Goal: Navigation & Orientation: Find specific page/section

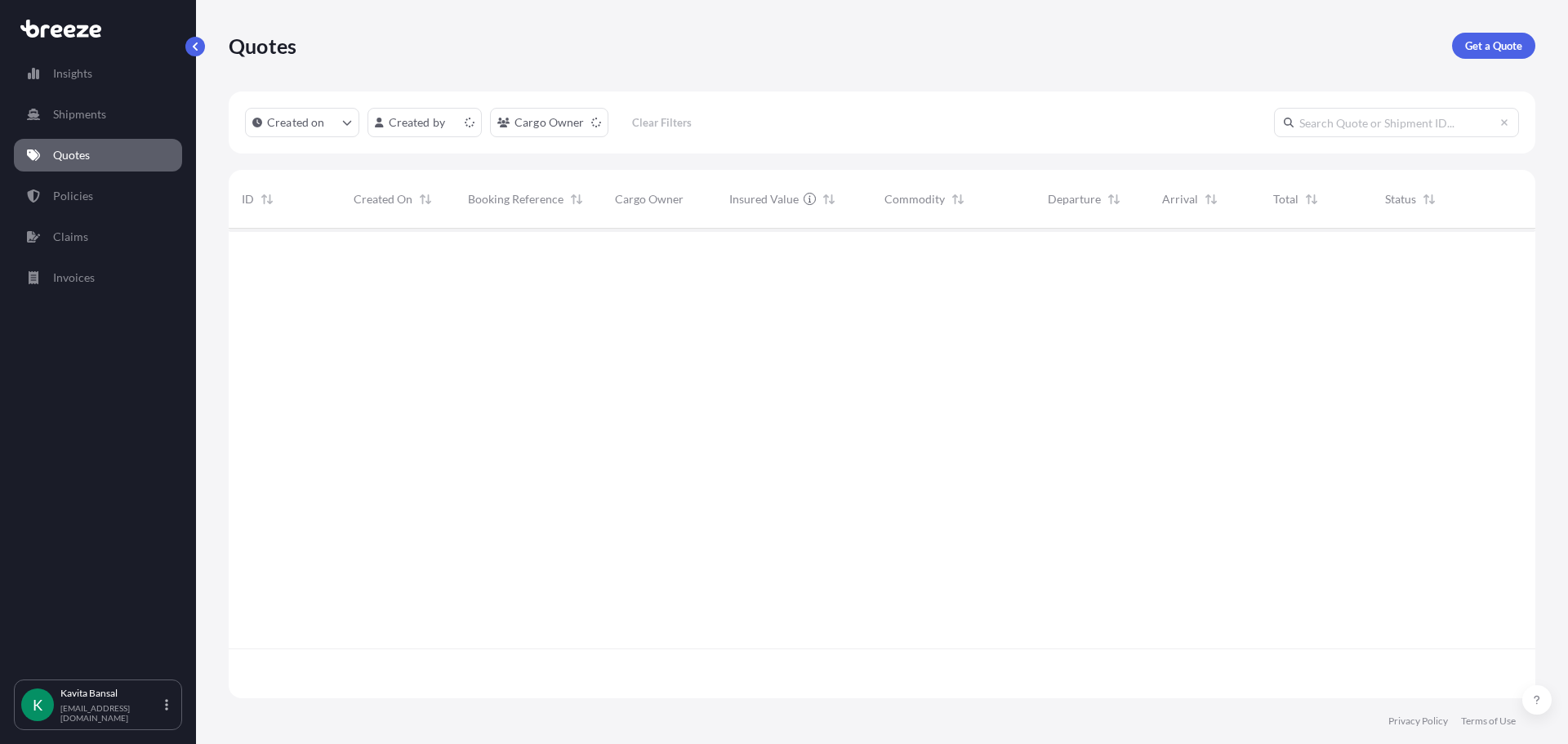
scroll to position [466, 1295]
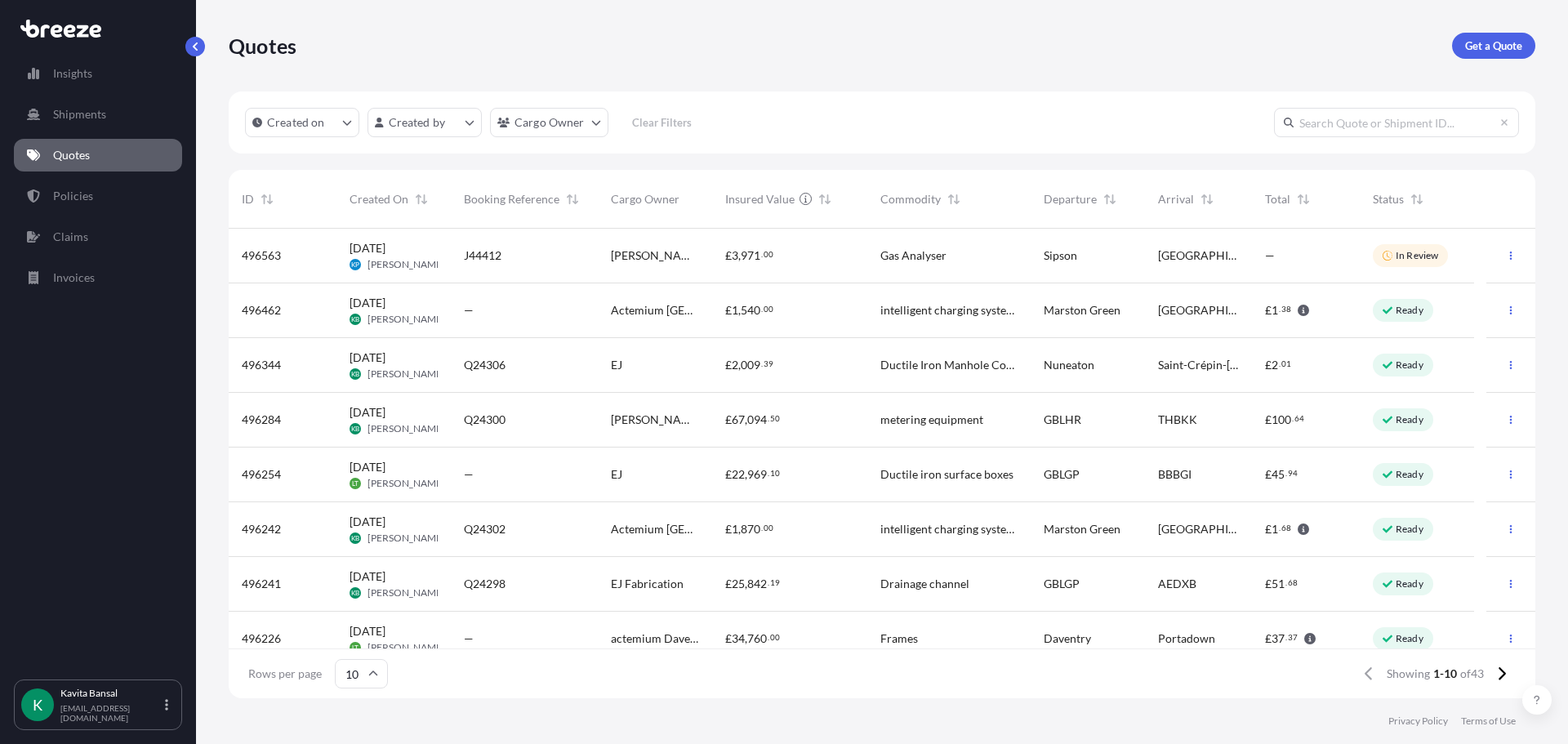
click at [87, 92] on div "Insights Shipments Quotes Policies Claims Invoices" at bounding box center [98, 361] width 168 height 636
click at [88, 79] on p "Insights" at bounding box center [73, 73] width 40 height 17
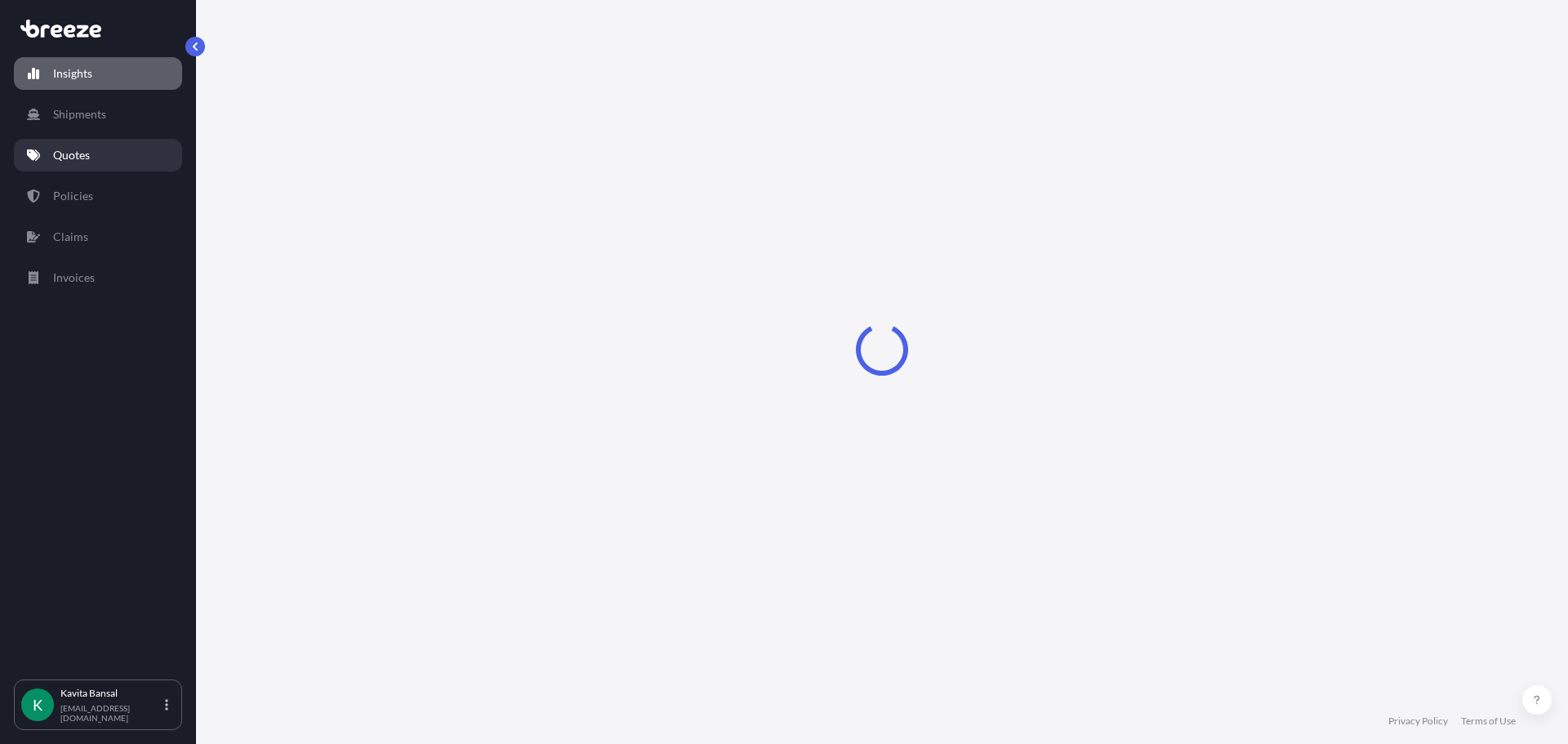
click at [106, 154] on link "Quotes" at bounding box center [98, 154] width 168 height 33
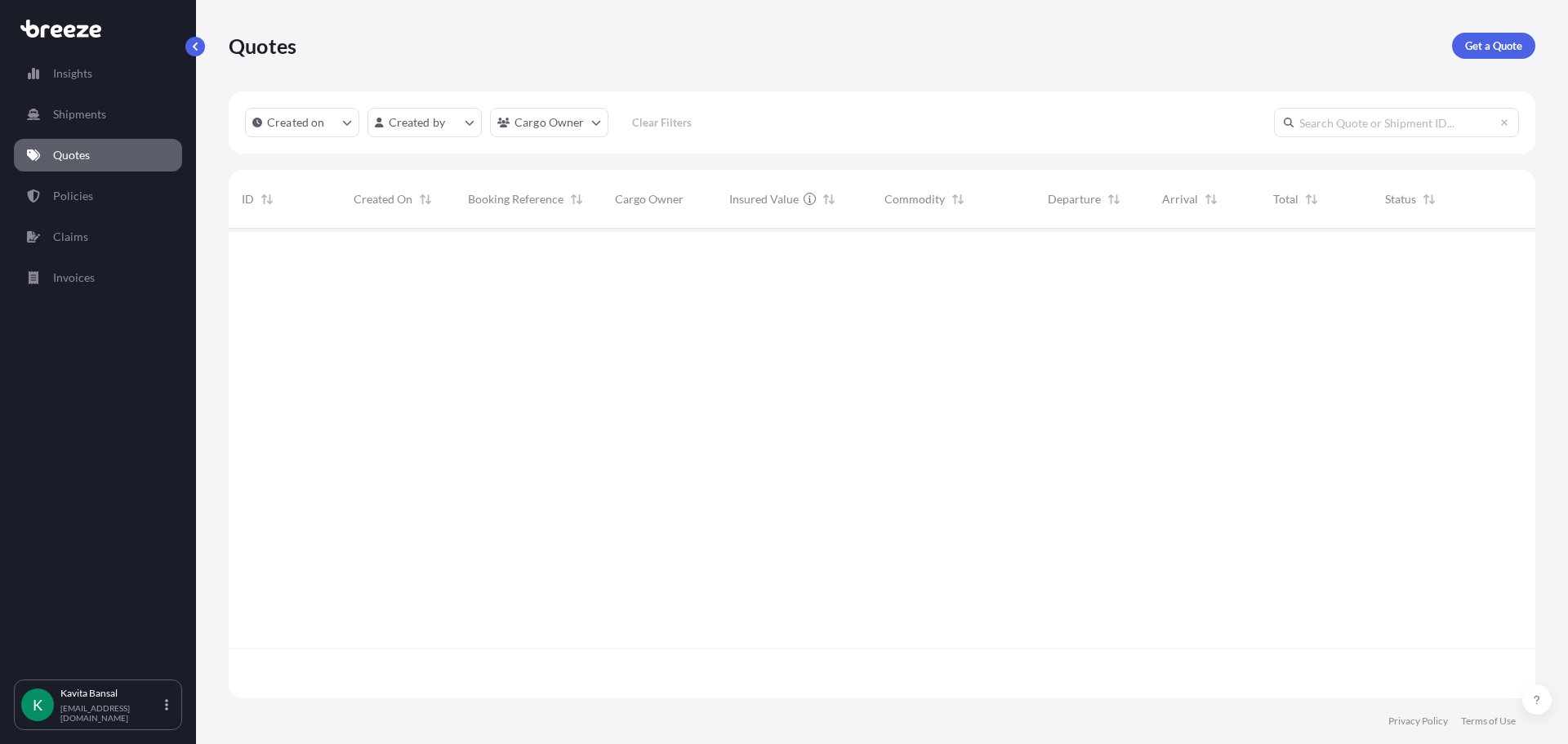
scroll to position [466, 1295]
click at [329, 129] on button "Created on" at bounding box center [303, 123] width 115 height 30
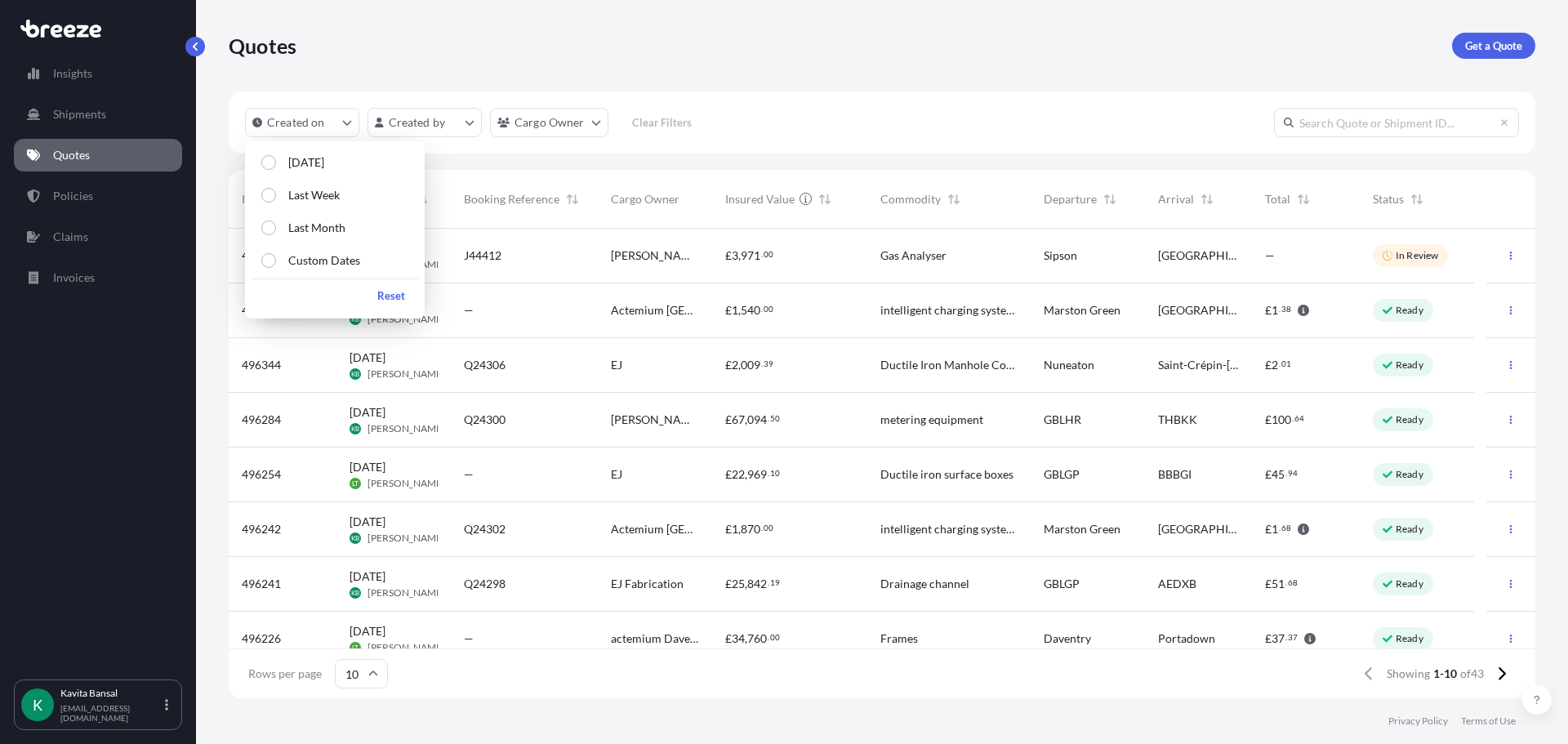
click at [743, 125] on div "Created on Created by Cargo Owner Clear Filters" at bounding box center [882, 123] width 1307 height 62
